Goal: Task Accomplishment & Management: Manage account settings

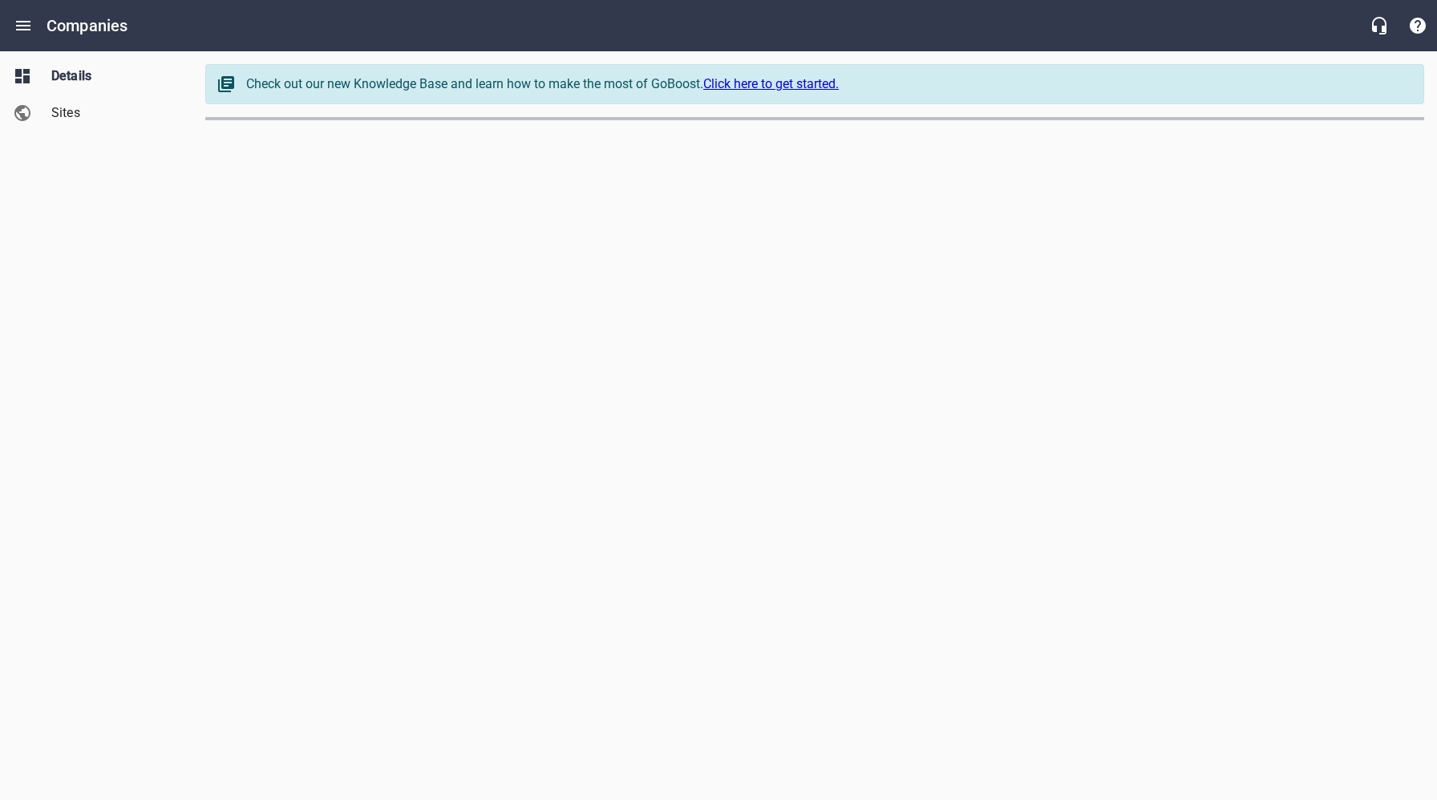
select select "[US_STATE]"
select select "49"
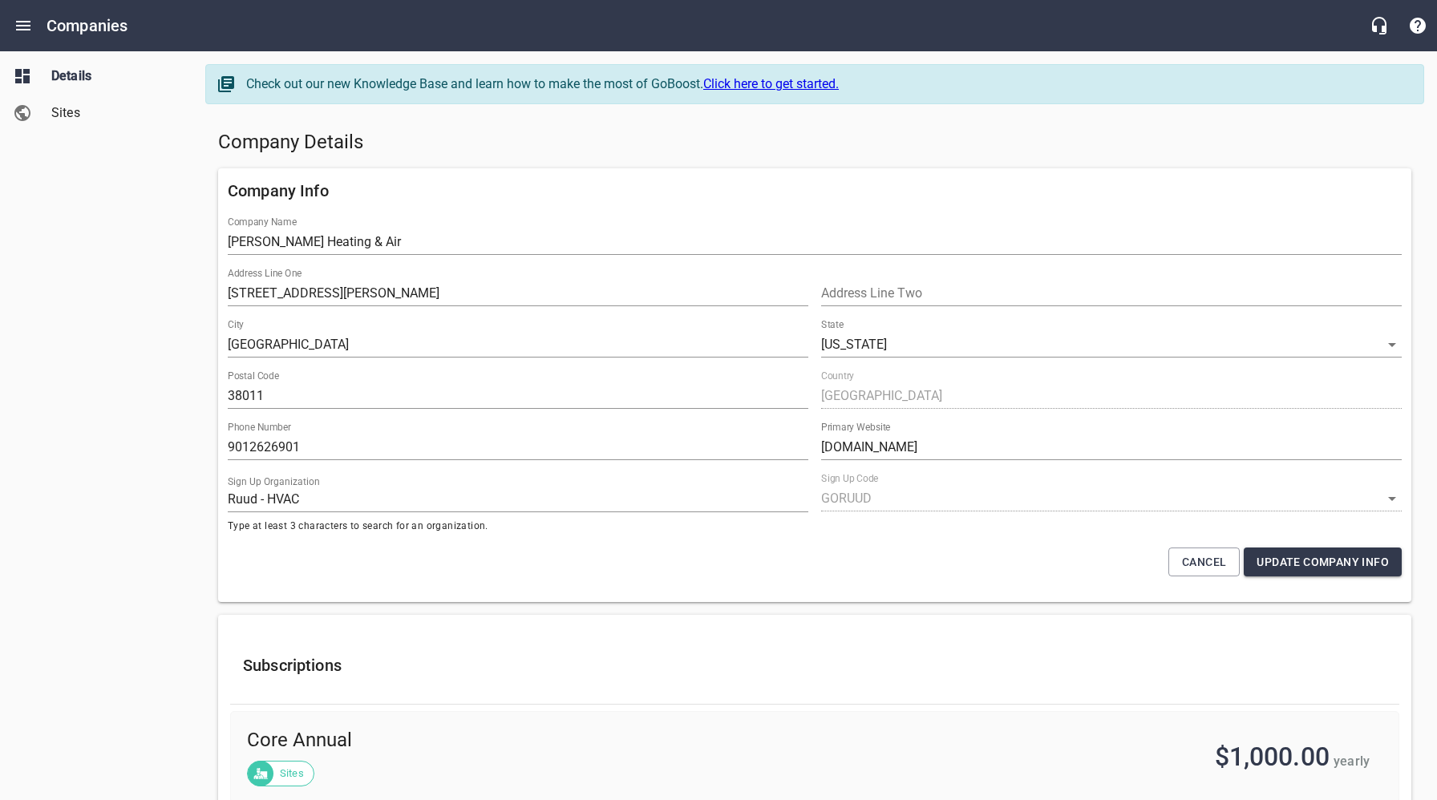
click at [65, 116] on span "Sites" at bounding box center [112, 112] width 122 height 19
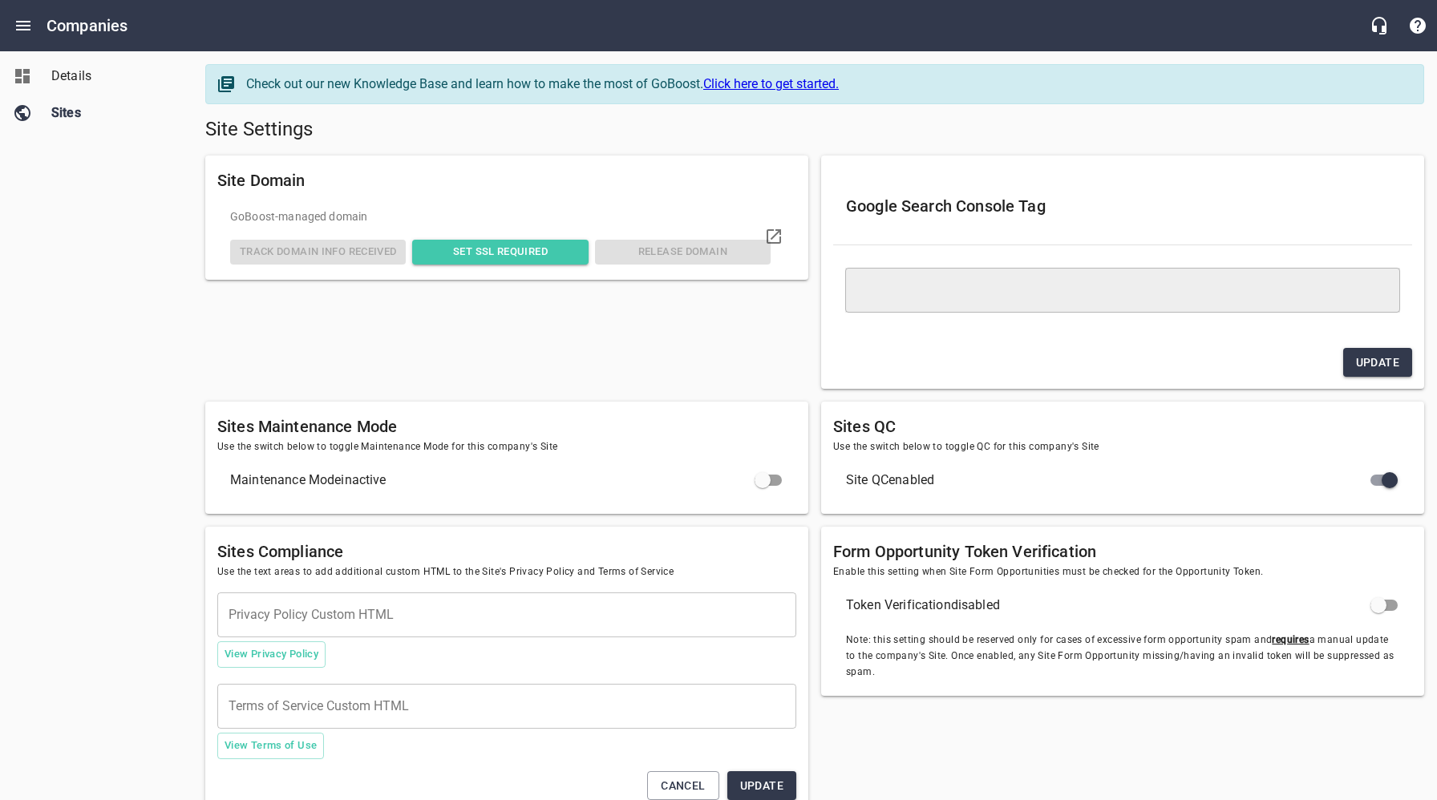
type textarea "<meta name="google-site-verification" content="qRIqHT_ngc0Awy3GDtvqb_8TG6URTRkh…"
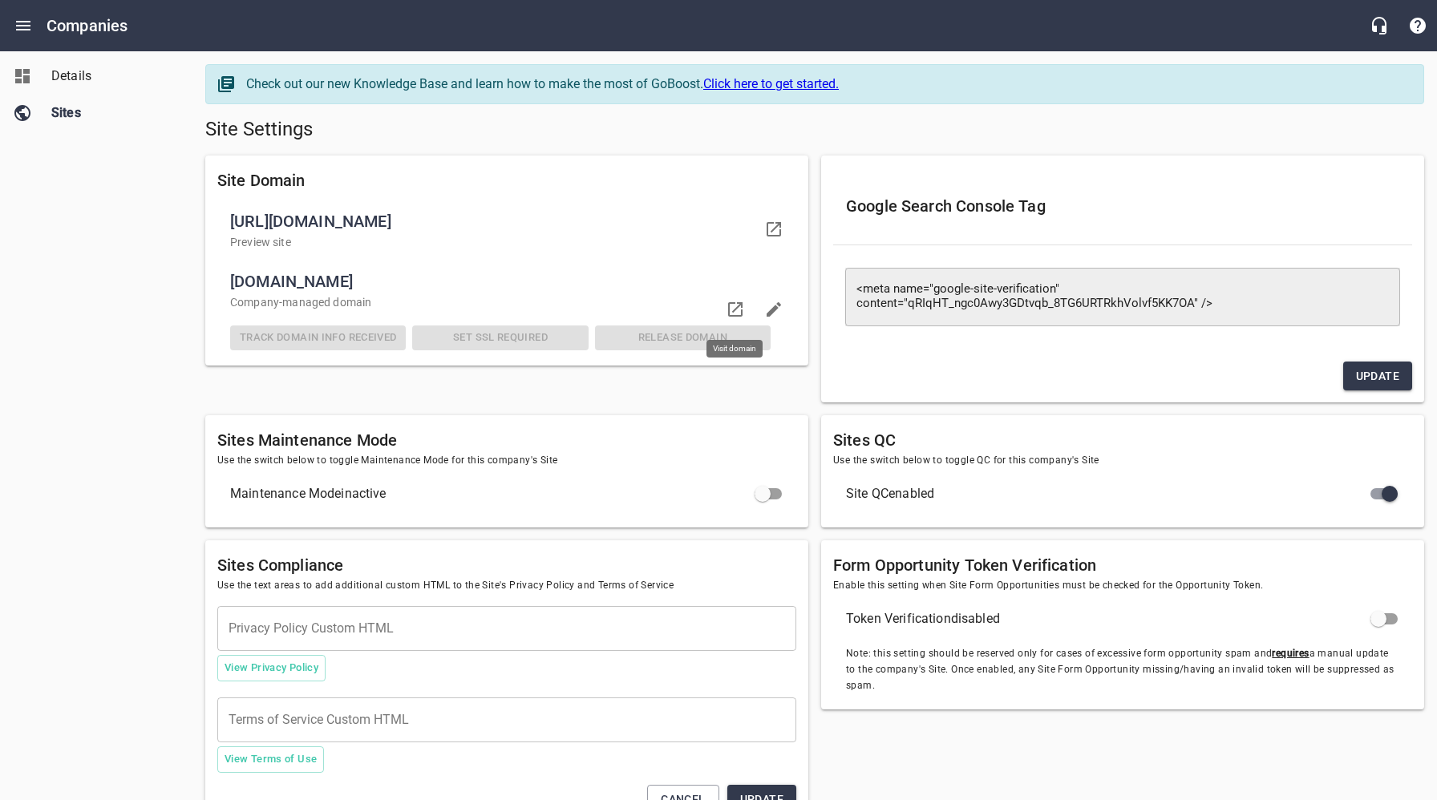
click at [734, 310] on icon at bounding box center [735, 309] width 14 height 14
click at [95, 355] on div "Details Sites" at bounding box center [96, 400] width 193 height 800
click at [88, 79] on span "Details" at bounding box center [112, 76] width 122 height 19
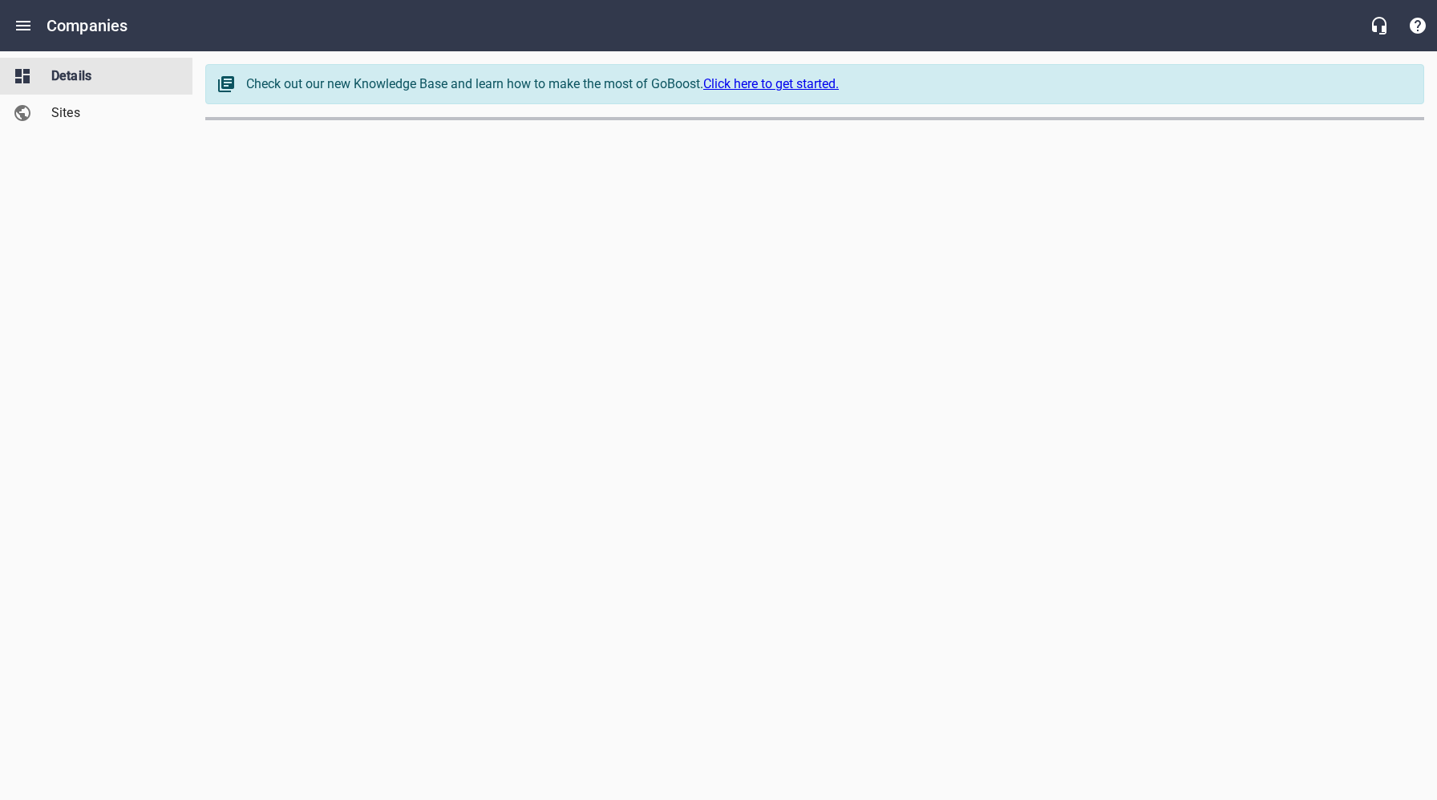
select select "[US_STATE]"
select select "49"
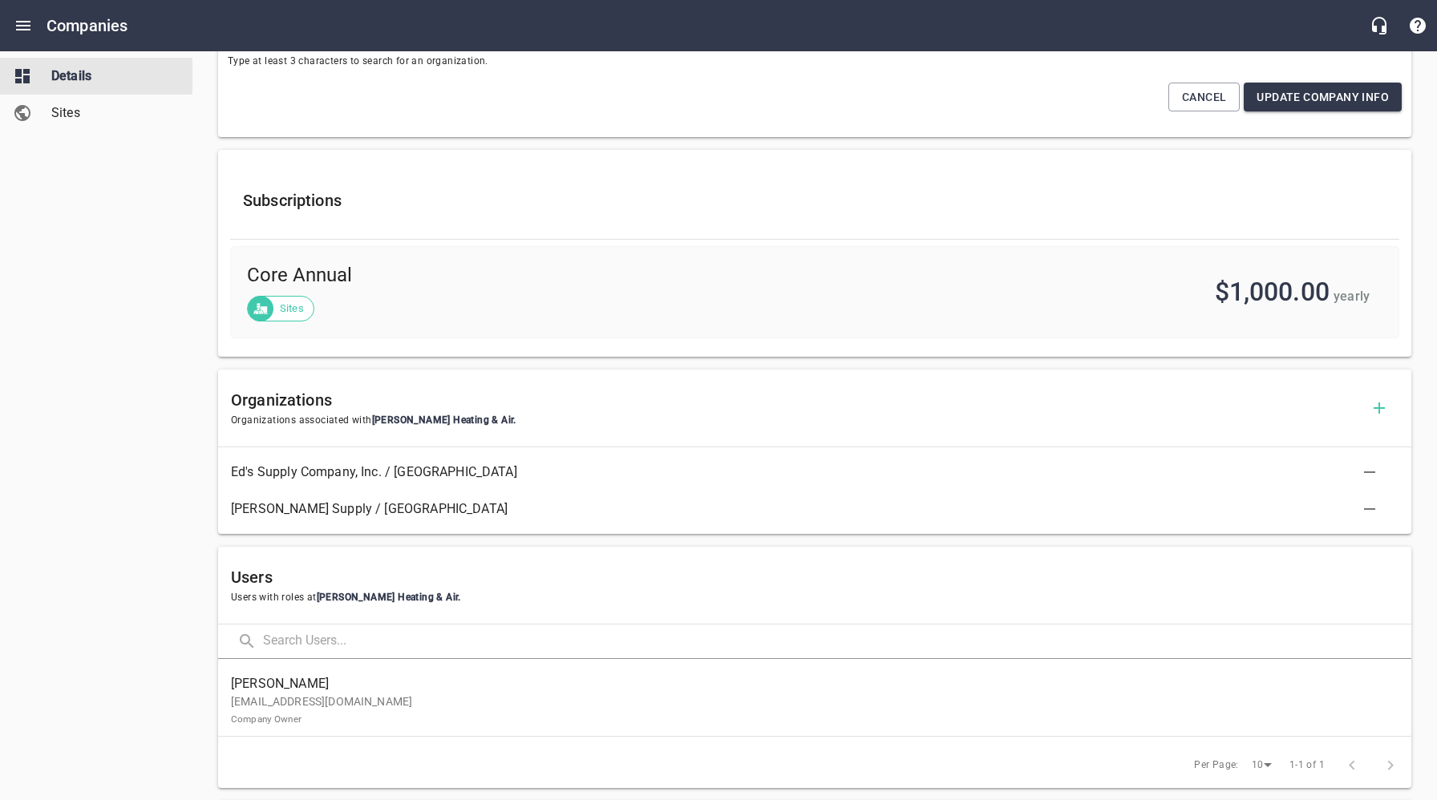
scroll to position [512, 0]
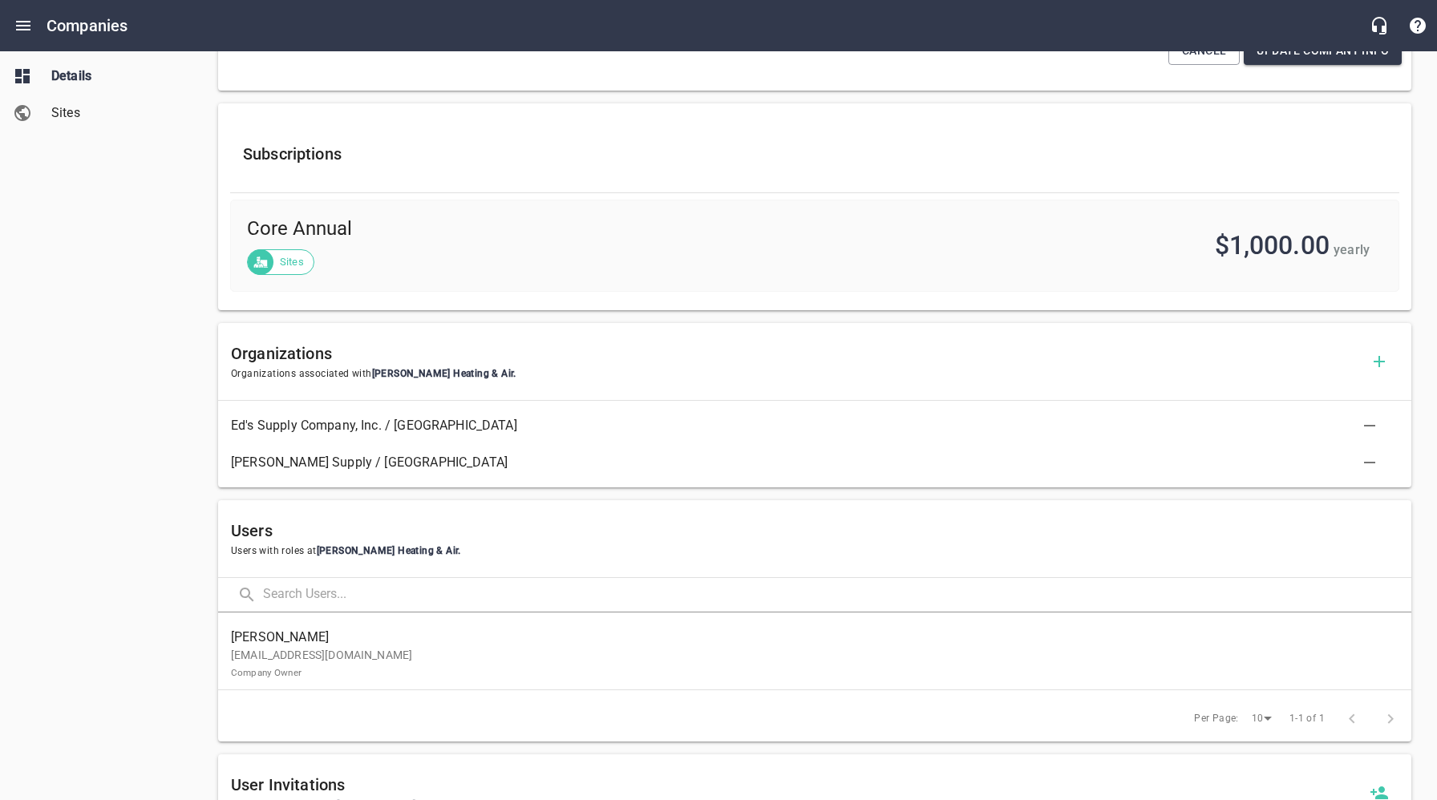
drag, startPoint x: 144, startPoint y: 496, endPoint x: 145, endPoint y: 510, distance: 13.7
click at [144, 497] on div "Details Sites" at bounding box center [96, 400] width 193 height 800
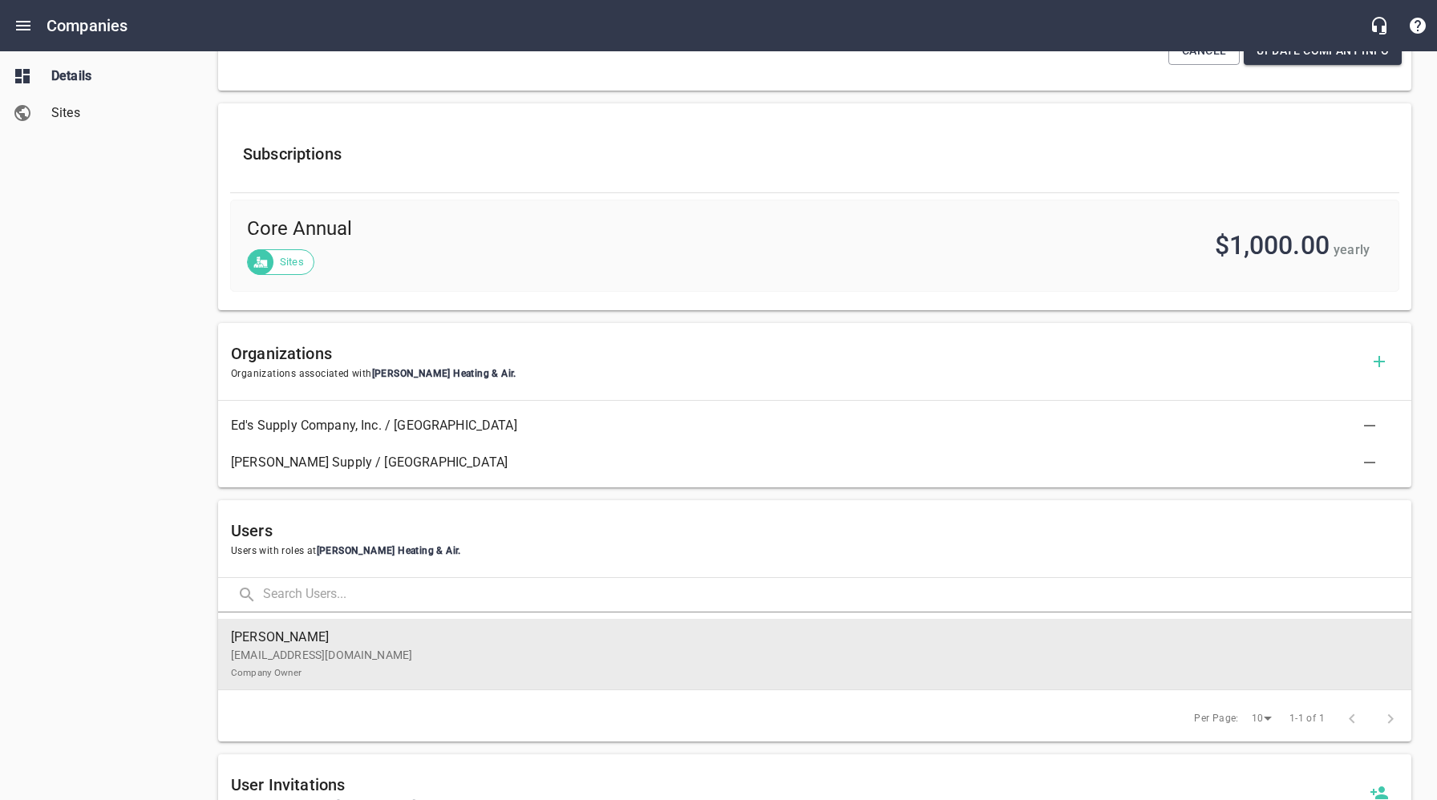
click at [348, 662] on p "[EMAIL_ADDRESS][DOMAIN_NAME] Company Owner" at bounding box center [808, 664] width 1155 height 34
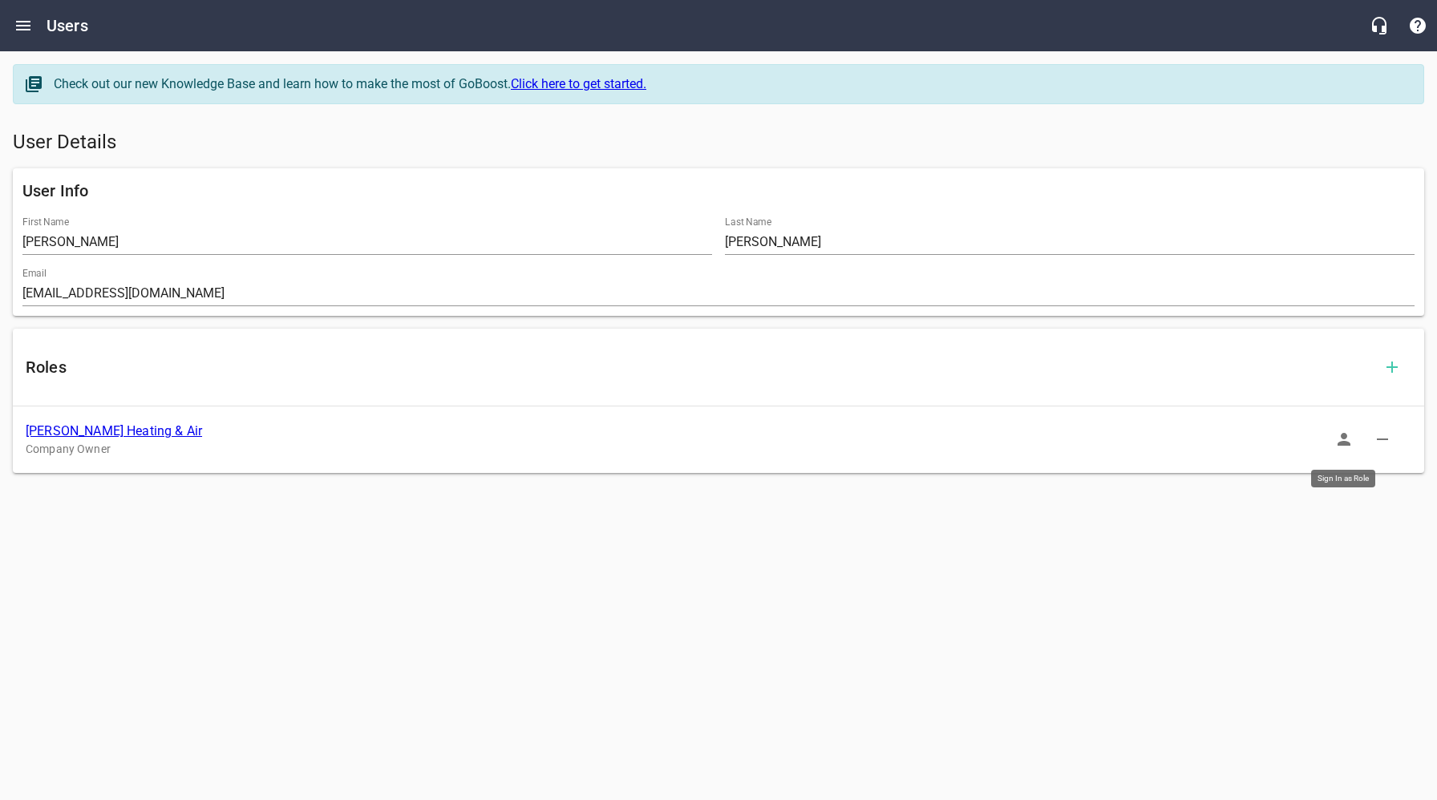
click at [1349, 442] on icon "button" at bounding box center [1343, 439] width 19 height 19
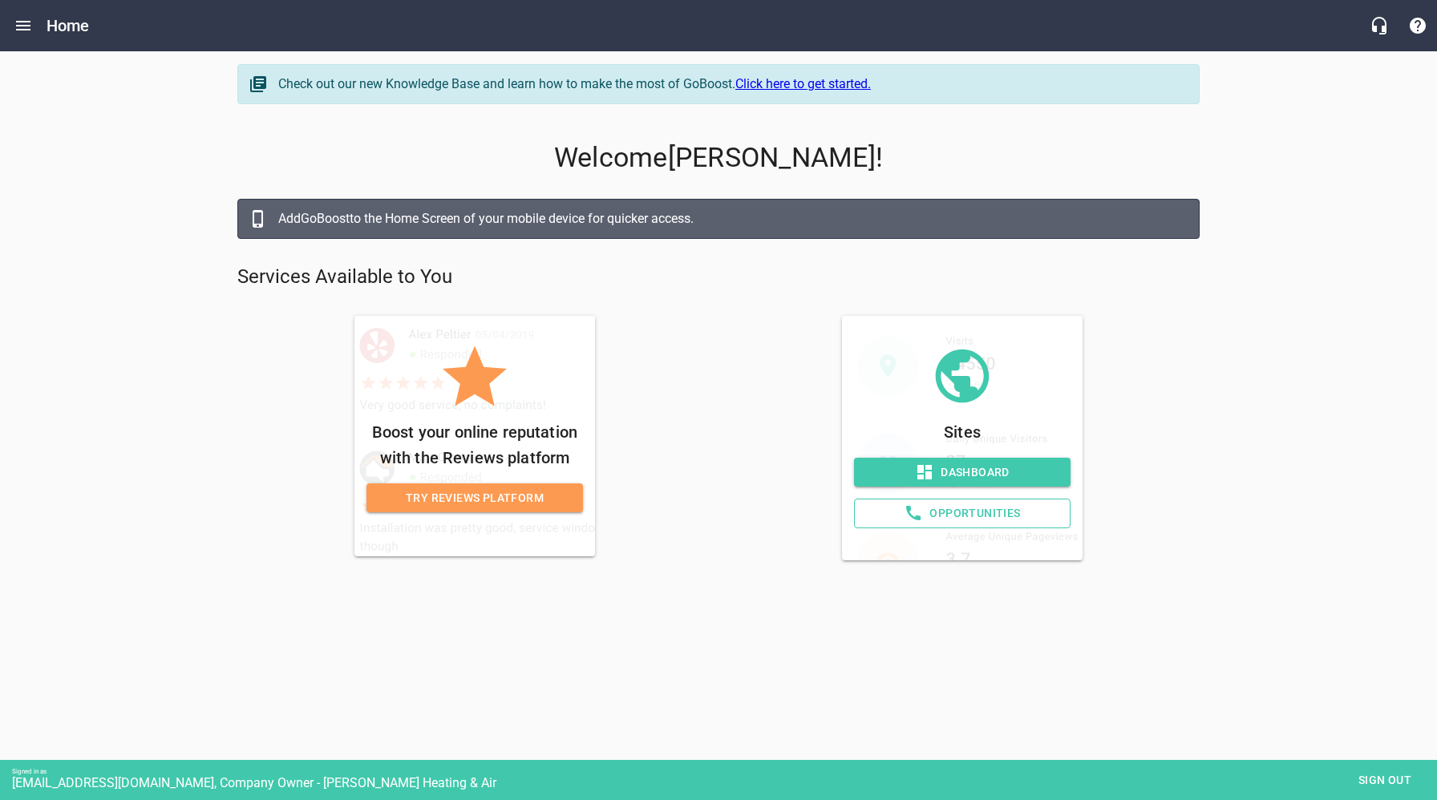
click at [759, 629] on div at bounding box center [718, 628] width 1437 height 15
click at [23, 25] on icon "Open drawer" at bounding box center [23, 26] width 14 height 10
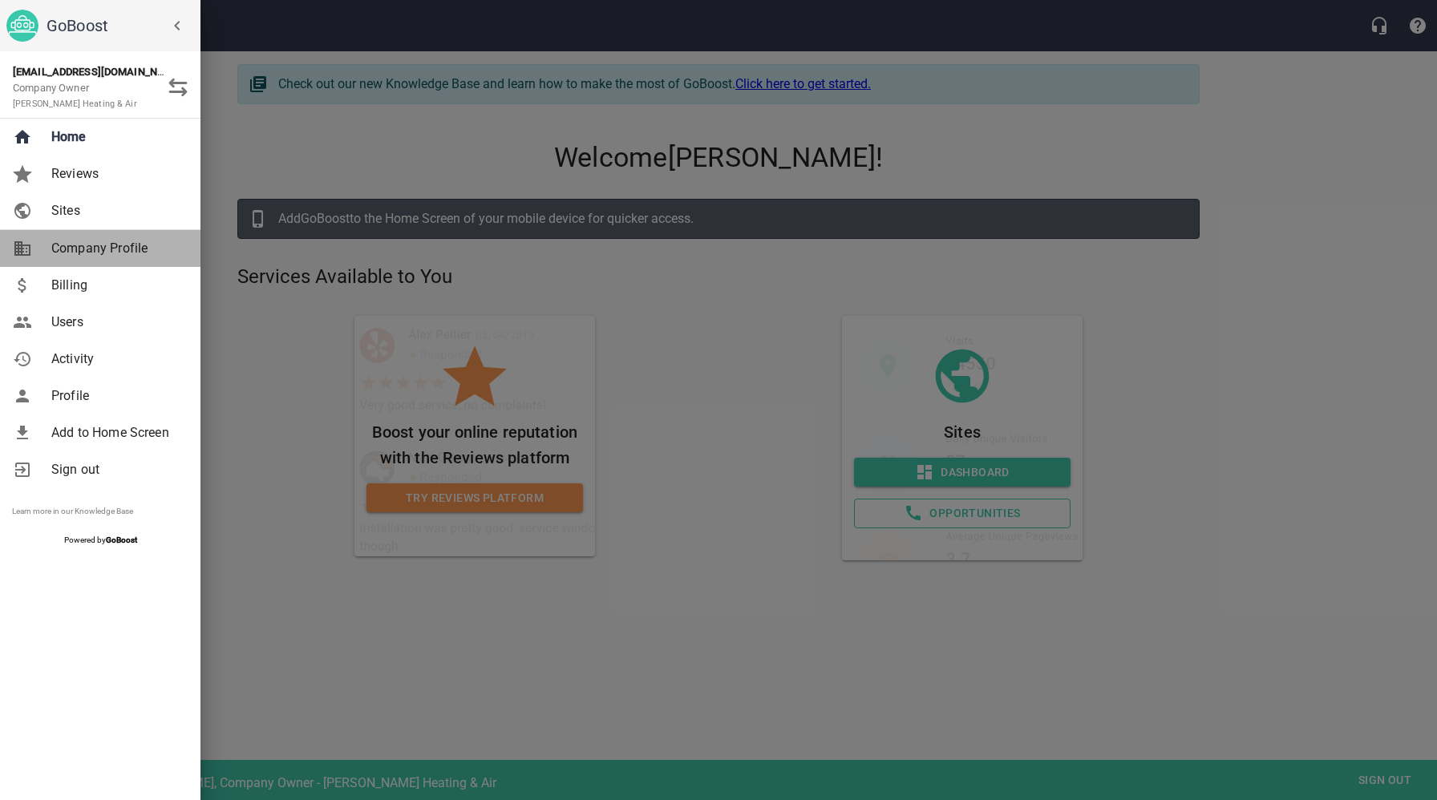
click at [107, 248] on span "Company Profile" at bounding box center [116, 248] width 130 height 19
select select "[US_STATE]"
